Goal: Complete application form: Complete application form

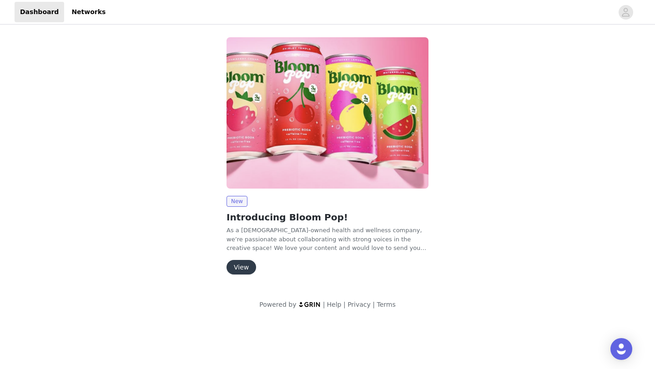
click at [248, 268] on button "View" at bounding box center [242, 267] width 30 height 15
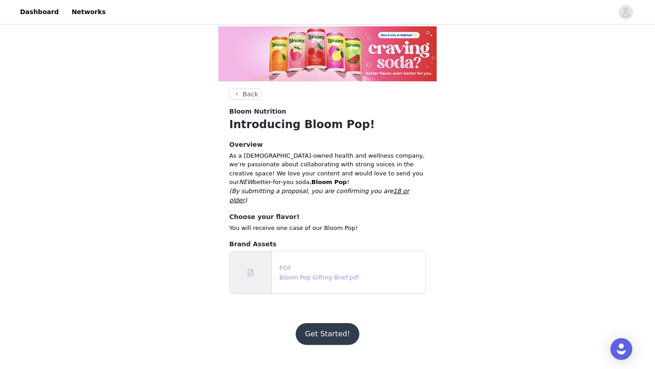
click at [305, 274] on link "Bloom Pop Gifting Brief.pdf" at bounding box center [319, 277] width 80 height 7
click at [325, 323] on button "Get Started!" at bounding box center [327, 334] width 63 height 22
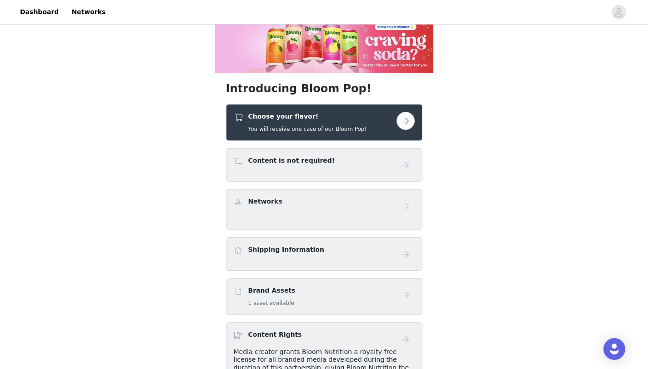
scroll to position [7, 0]
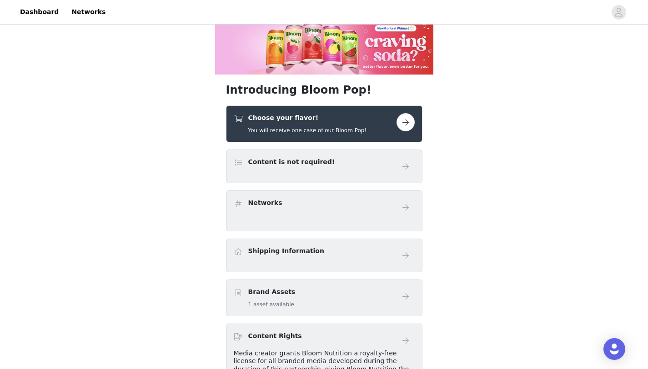
click at [244, 207] on div "Networks" at bounding box center [315, 204] width 163 height 13
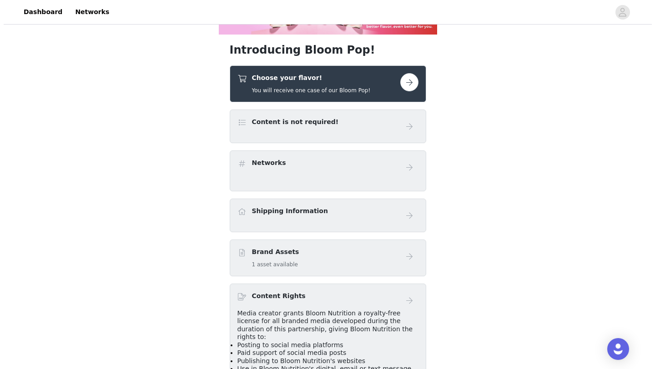
scroll to position [0, 0]
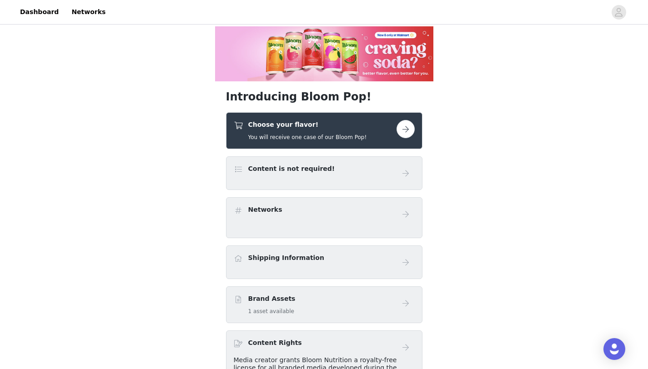
click at [407, 131] on button "button" at bounding box center [406, 129] width 18 height 18
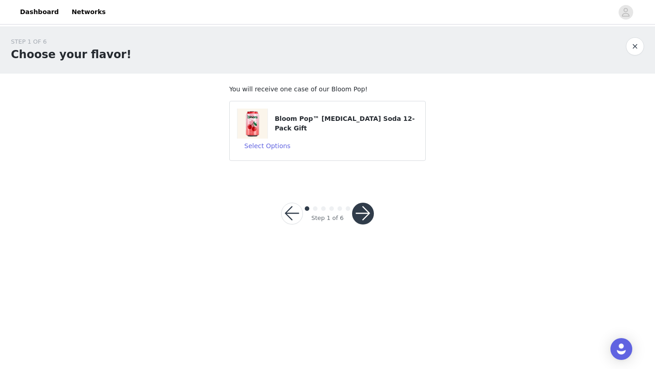
click at [368, 213] on button "button" at bounding box center [363, 214] width 22 height 22
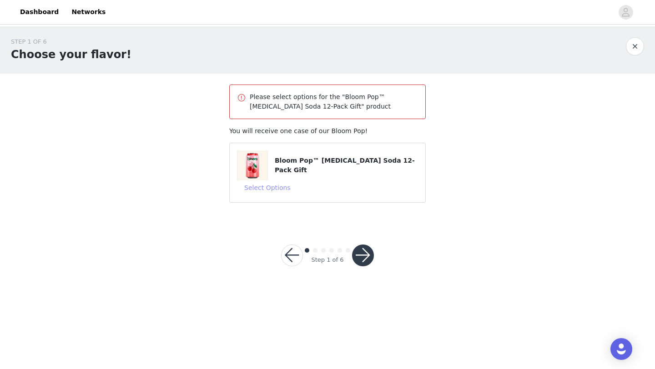
click at [284, 188] on button "Select Options" at bounding box center [267, 188] width 61 height 15
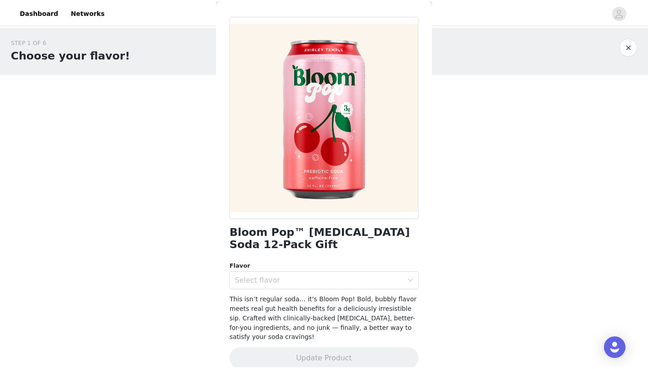
scroll to position [43, 0]
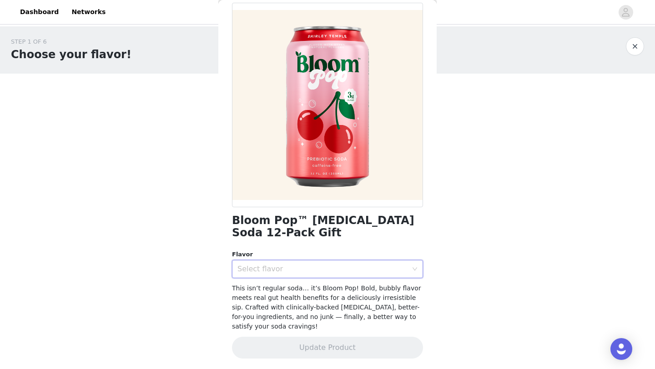
click at [310, 274] on div "Select flavor" at bounding box center [324, 269] width 174 height 17
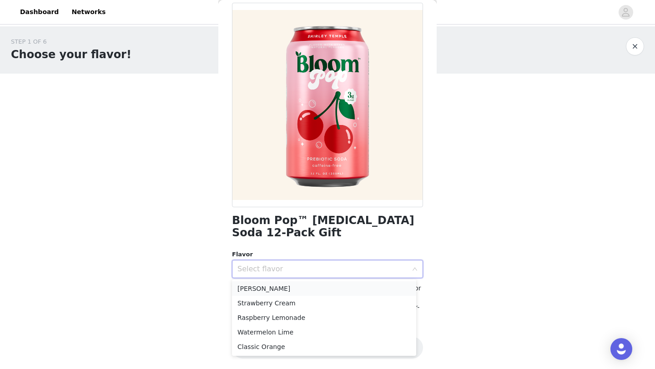
click at [288, 288] on li "Shirley Temple" at bounding box center [324, 289] width 184 height 15
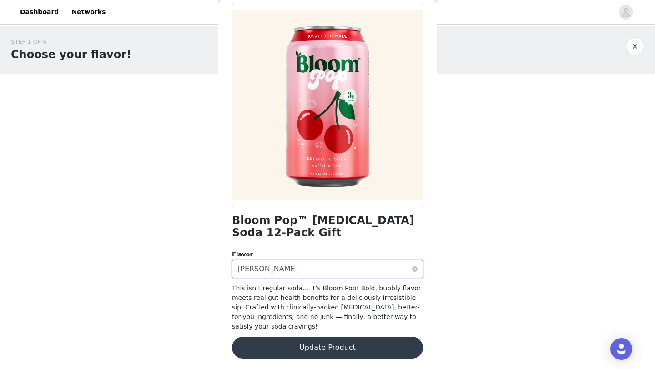
click at [271, 277] on div "Shirley Temple" at bounding box center [267, 269] width 60 height 17
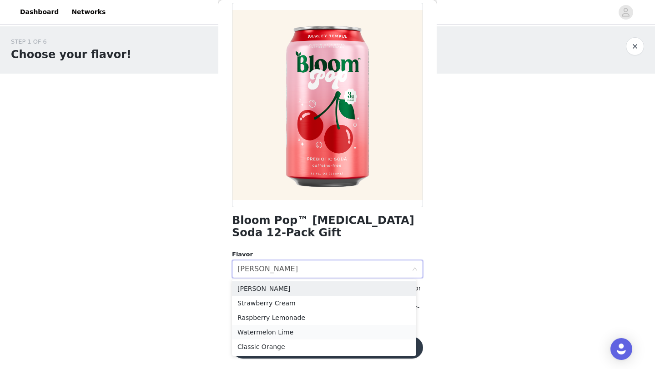
click at [269, 331] on li "Watermelon Lime" at bounding box center [324, 332] width 184 height 15
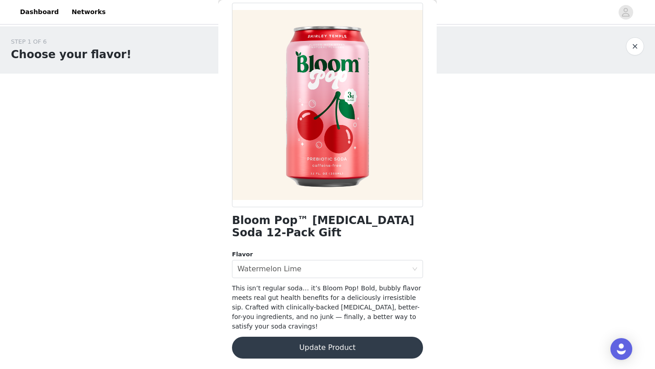
click at [296, 342] on button "Update Product" at bounding box center [327, 348] width 191 height 22
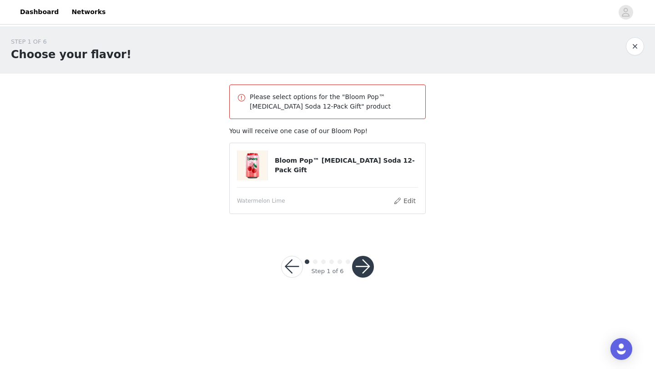
click at [305, 321] on body "Dashboard Networks STEP 1 OF 6 Choose your flavor! Please select options for th…" at bounding box center [327, 184] width 655 height 369
click at [369, 261] on button "button" at bounding box center [363, 267] width 22 height 22
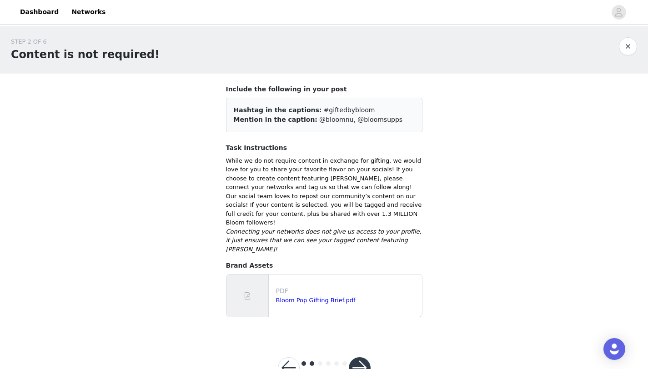
click at [363, 358] on button "button" at bounding box center [360, 369] width 22 height 22
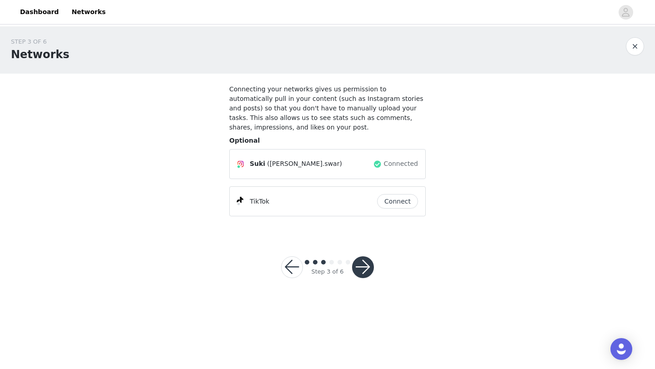
click at [407, 201] on button "Connect" at bounding box center [397, 201] width 41 height 15
click at [408, 238] on div "STEP 3 OF 6 Networks Connecting your networks gives us permission to automatica…" at bounding box center [327, 163] width 655 height 274
click at [363, 267] on button "button" at bounding box center [363, 268] width 22 height 22
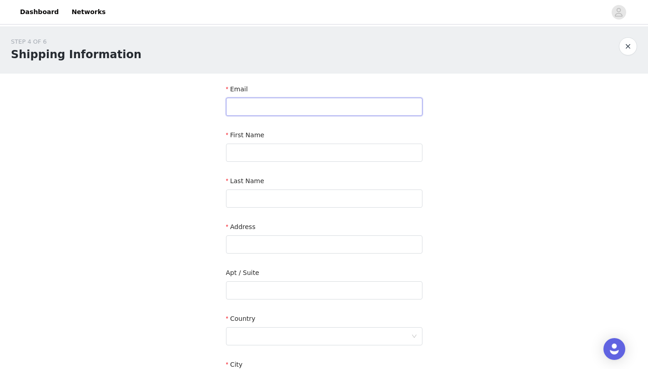
click at [270, 102] on input "text" at bounding box center [324, 107] width 196 height 18
type input "sukuswar@gmail.com"
click at [261, 149] on input "text" at bounding box center [324, 153] width 196 height 18
type input "Suki"
click at [260, 200] on input "text" at bounding box center [324, 199] width 196 height 18
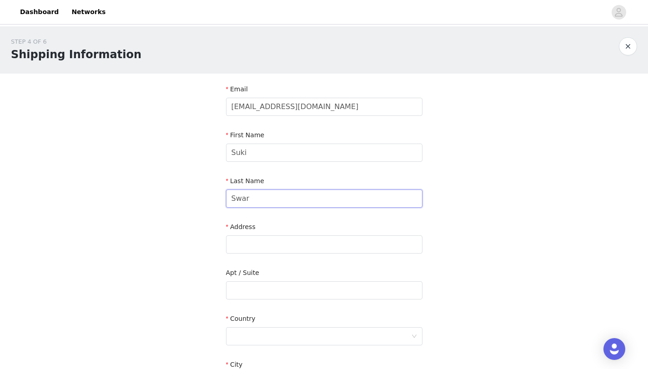
scroll to position [25, 0]
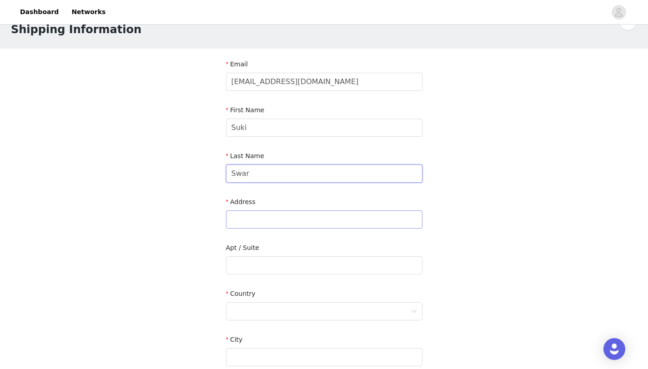
type input "Swar"
click at [258, 224] on input "text" at bounding box center [324, 220] width 196 height 18
paste input "510 Williamson Drive, #4514D Chapel Hill, NC 27514"
drag, startPoint x: 306, startPoint y: 219, endPoint x: 332, endPoint y: 218, distance: 26.9
click at [332, 218] on input "510 Williamson Drive, #4514D Chapel Hill, NC 27514" at bounding box center [324, 220] width 196 height 18
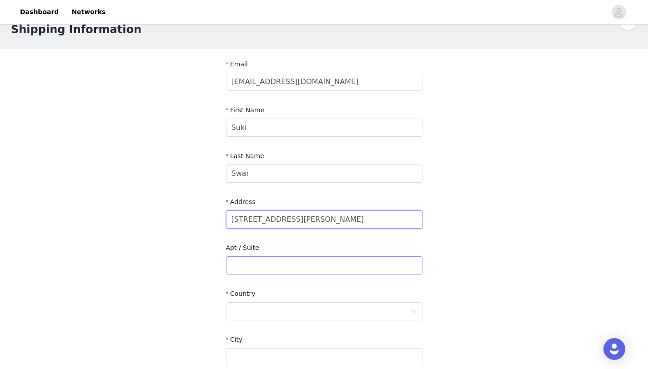
type input "510 Williamson Drive, Chapel Hill, NC 27514"
click at [272, 262] on input "text" at bounding box center [324, 266] width 196 height 18
paste input "#4514D"
type input "#4514D"
drag, startPoint x: 310, startPoint y: 218, endPoint x: 344, endPoint y: 221, distance: 34.3
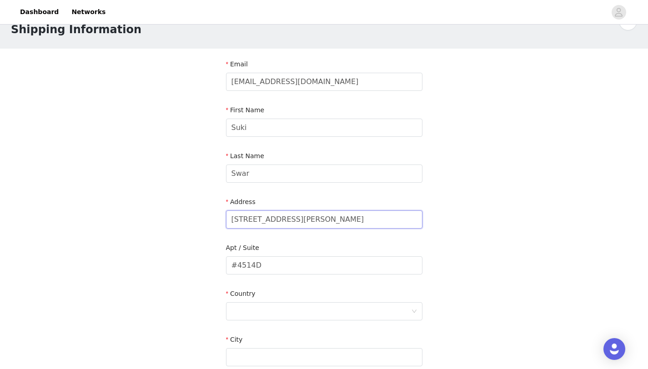
click at [344, 221] on input "510 Williamson Drive, Chapel Hill, NC 27514" at bounding box center [324, 220] width 196 height 18
type input "510 Williamson Drive, , NC 27514"
click at [249, 353] on input "text" at bounding box center [324, 357] width 196 height 18
paste input "Chapel Hill"
type input "Chapel Hill"
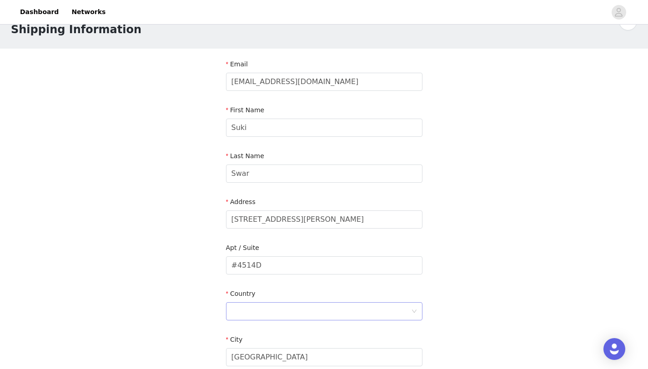
click at [252, 310] on div at bounding box center [322, 311] width 180 height 17
click at [255, 333] on li "United States" at bounding box center [324, 331] width 196 height 15
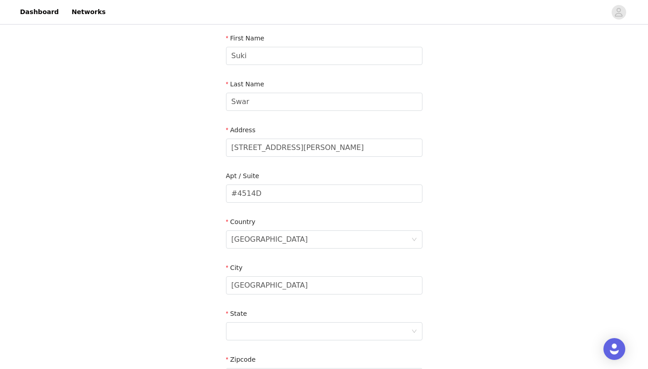
scroll to position [97, 0]
click at [267, 327] on div at bounding box center [322, 330] width 180 height 17
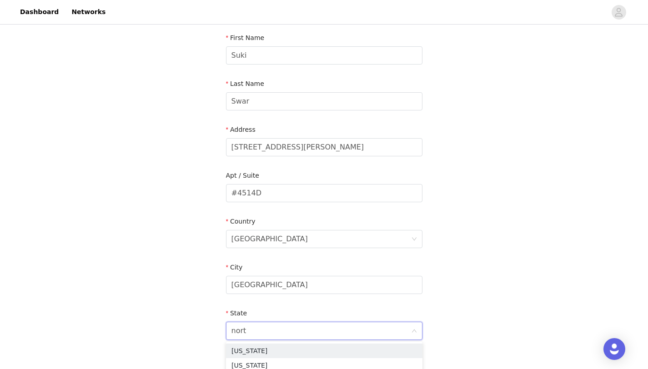
type input "north"
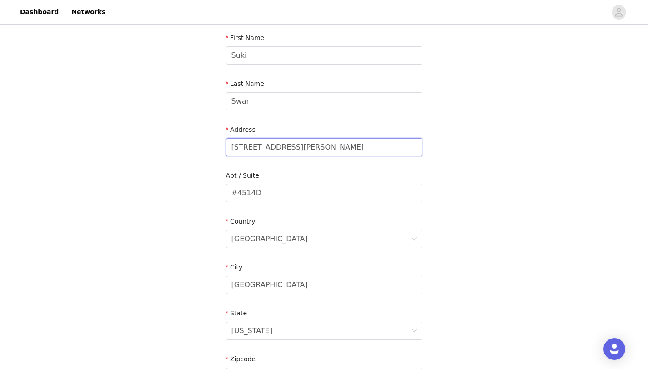
drag, startPoint x: 327, startPoint y: 147, endPoint x: 346, endPoint y: 147, distance: 19.1
click at [346, 147] on input "510 Williamson Drive, , NC 27514" at bounding box center [324, 147] width 196 height 18
click at [336, 149] on input "510 Williamson Drive, , NC" at bounding box center [324, 147] width 196 height 18
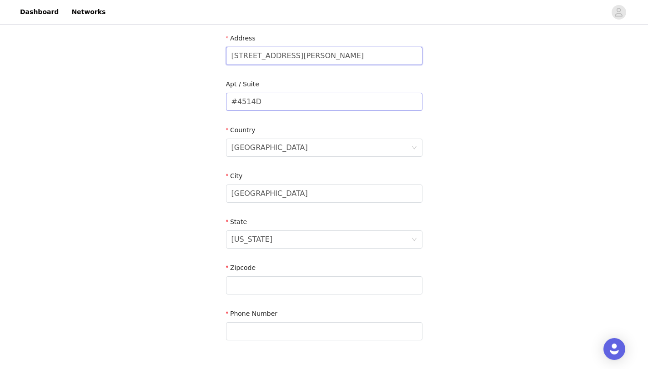
scroll to position [192, 0]
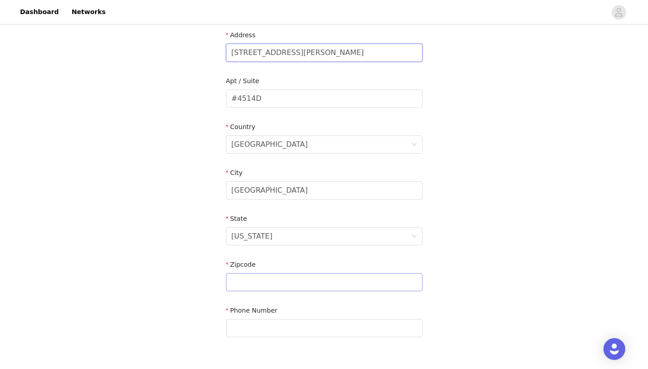
type input "510 Williamson Drive"
click at [280, 284] on input "text" at bounding box center [324, 282] width 196 height 18
paste input "27514"
type input "27514"
click at [266, 325] on input "text" at bounding box center [324, 328] width 196 height 18
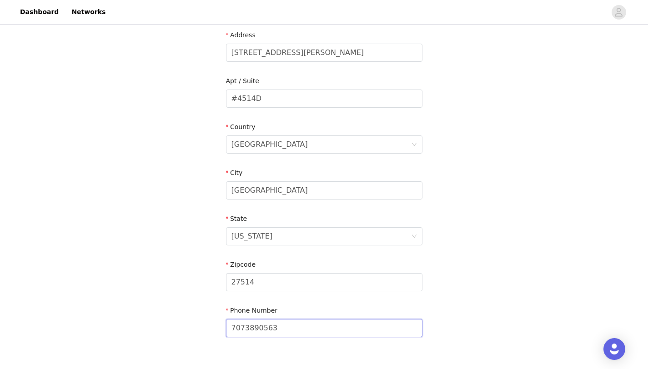
type input "7073890563"
click at [267, 349] on section "Email sukuswar@gmail.com First Name Suki Last Name Swar Address 510 Williamson …" at bounding box center [324, 122] width 218 height 481
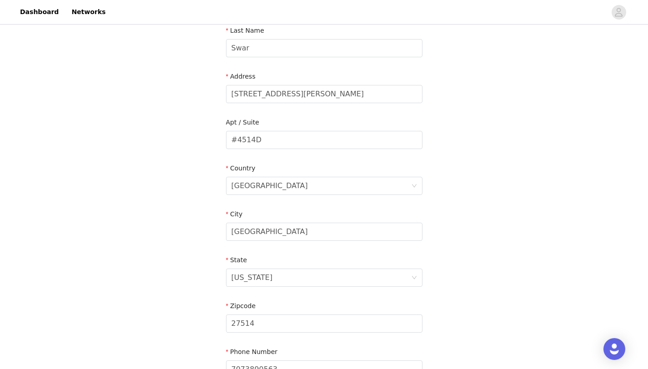
scroll to position [251, 0]
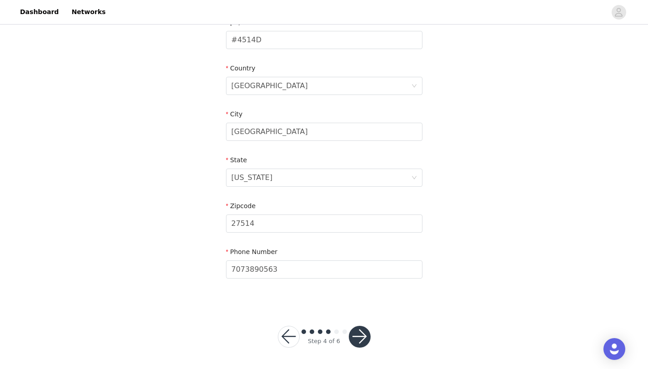
click at [356, 338] on button "button" at bounding box center [360, 337] width 22 height 22
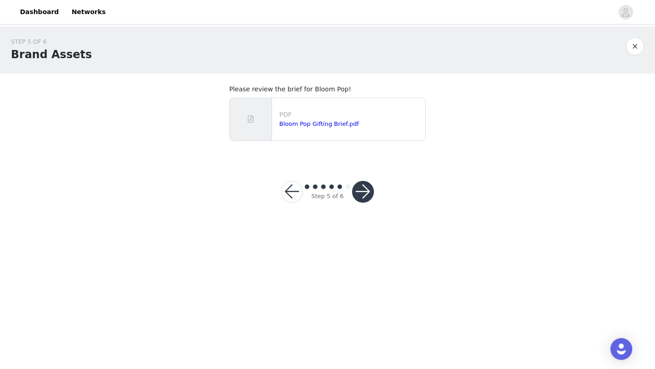
click at [364, 188] on button "button" at bounding box center [363, 192] width 22 height 22
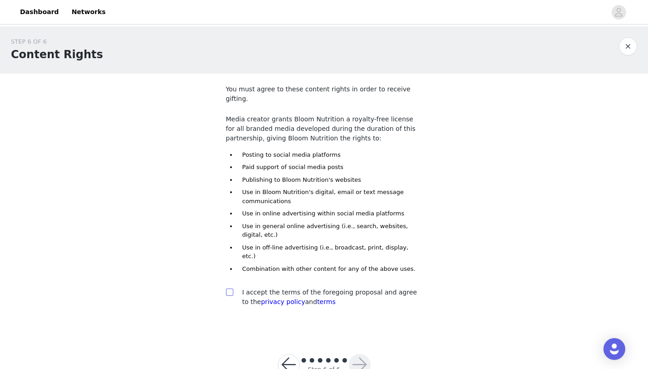
click at [232, 289] on input "checkbox" at bounding box center [229, 292] width 6 height 6
checkbox input "true"
click at [355, 354] on button "button" at bounding box center [360, 365] width 22 height 22
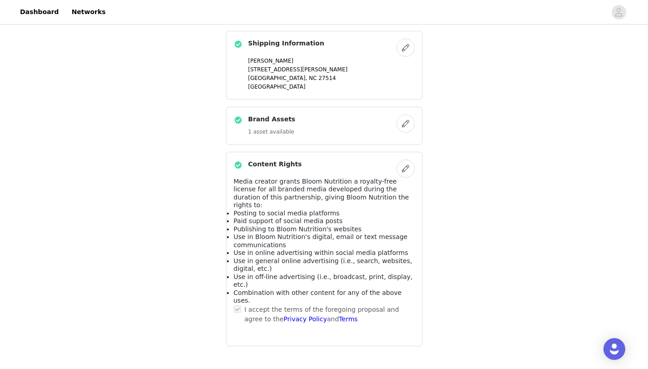
scroll to position [328, 0]
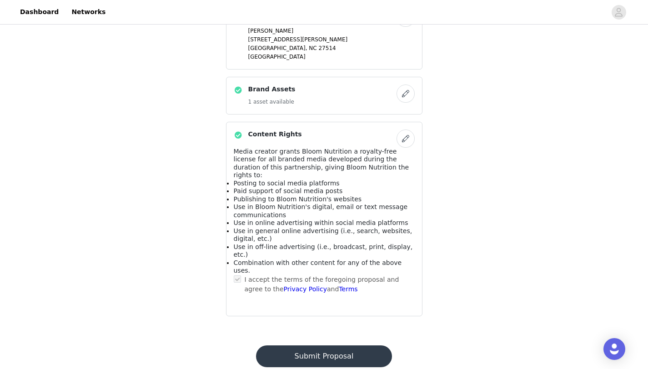
click at [290, 346] on button "Submit Proposal" at bounding box center [324, 357] width 136 height 22
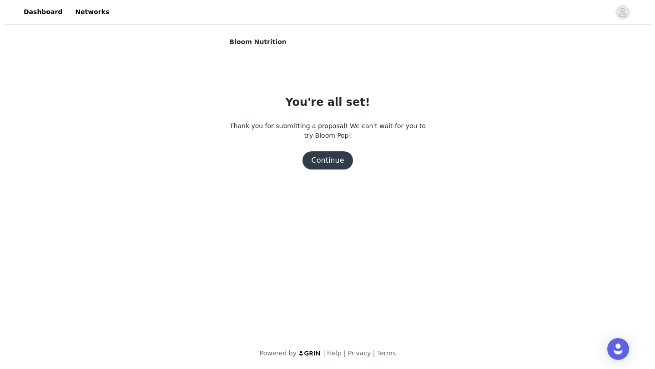
scroll to position [0, 0]
click at [331, 165] on button "Continue" at bounding box center [327, 160] width 51 height 18
